Goal: Task Accomplishment & Management: Manage account settings

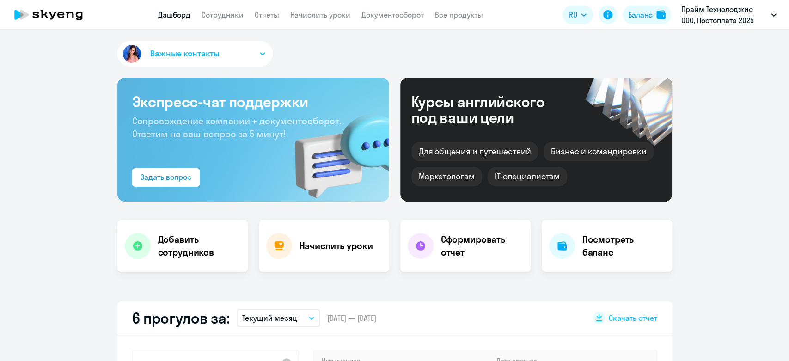
select select "30"
click at [307, 18] on link "Начислить уроки" at bounding box center [320, 14] width 60 height 9
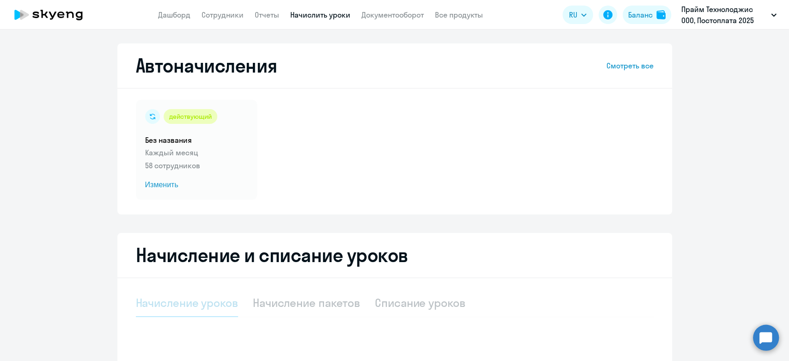
select select "10"
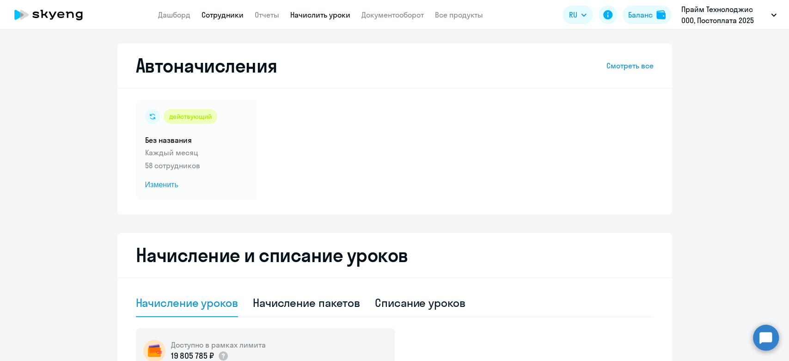
click at [239, 17] on link "Сотрудники" at bounding box center [223, 14] width 42 height 9
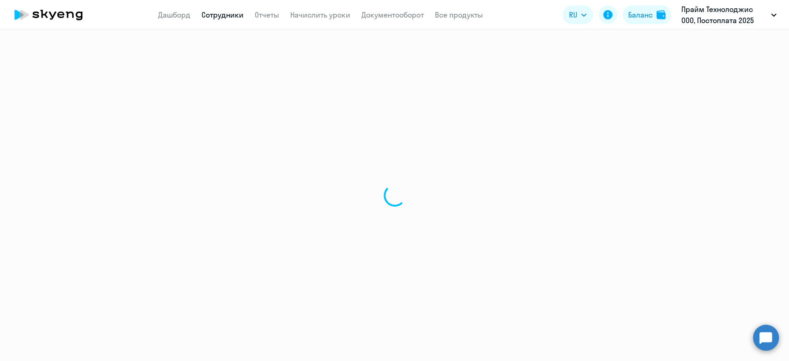
select select "30"
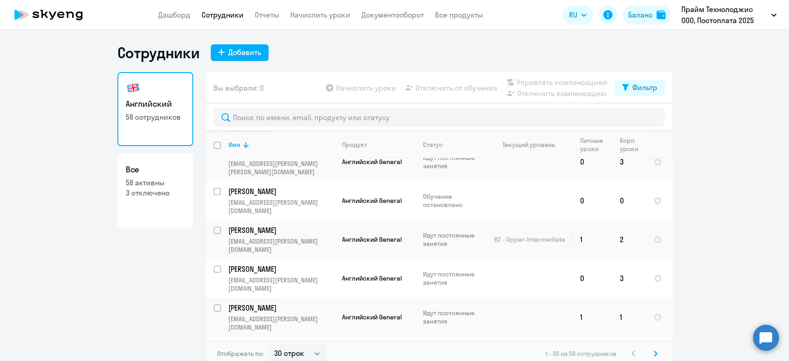
scroll to position [729, 0]
